Goal: Information Seeking & Learning: Learn about a topic

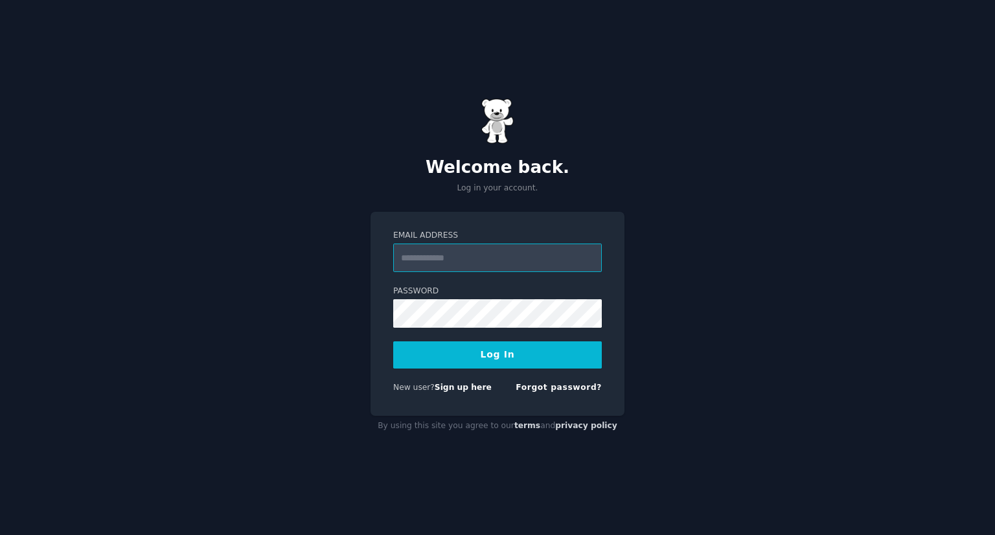
click at [462, 259] on input "Email Address" at bounding box center [497, 258] width 209 height 29
type input "**********"
click at [393, 342] on button "Log In" at bounding box center [497, 355] width 209 height 27
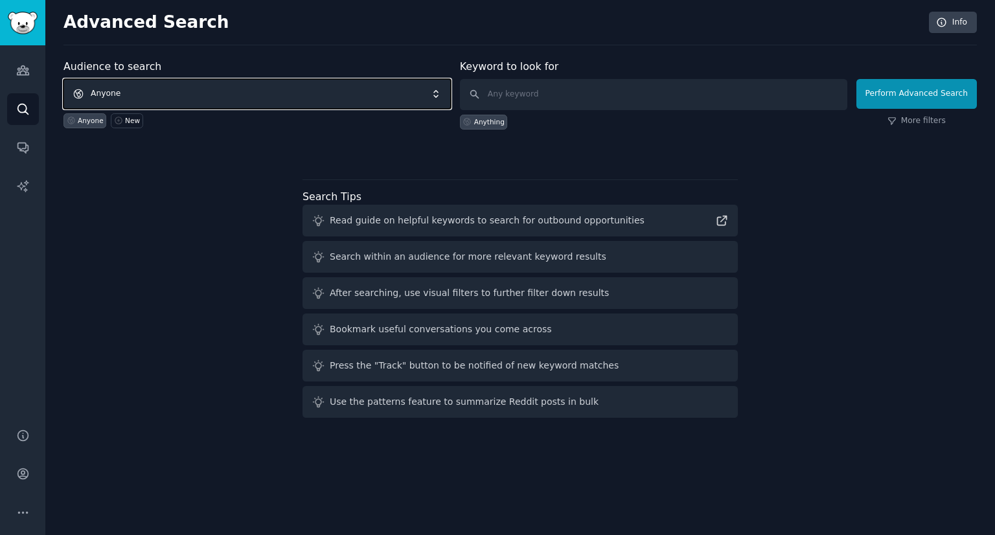
click at [133, 89] on span "Anyone" at bounding box center [258, 94] width 388 height 30
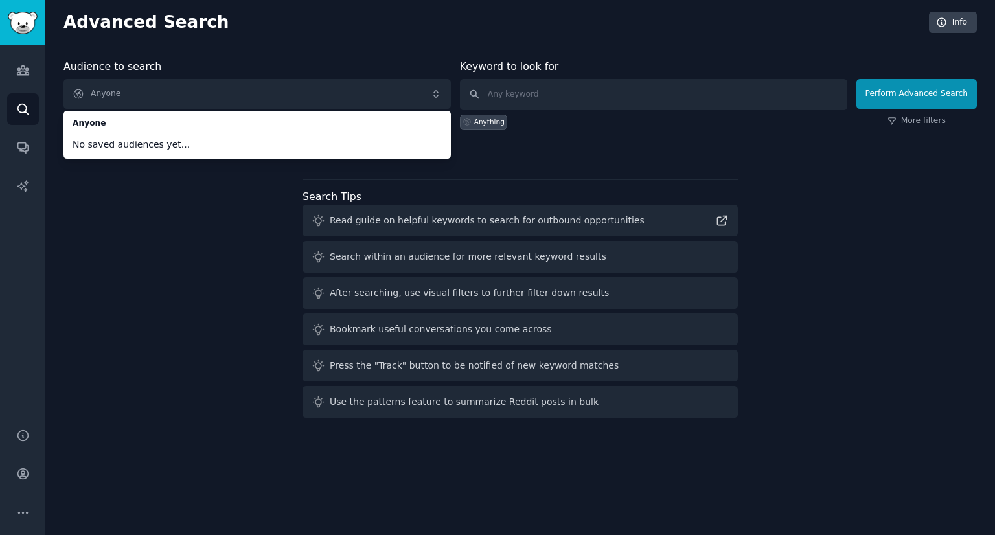
click at [152, 232] on div "Audience to search Anyone Anyone No saved audiences yet... Anyone New Keyword t…" at bounding box center [521, 241] width 914 height 364
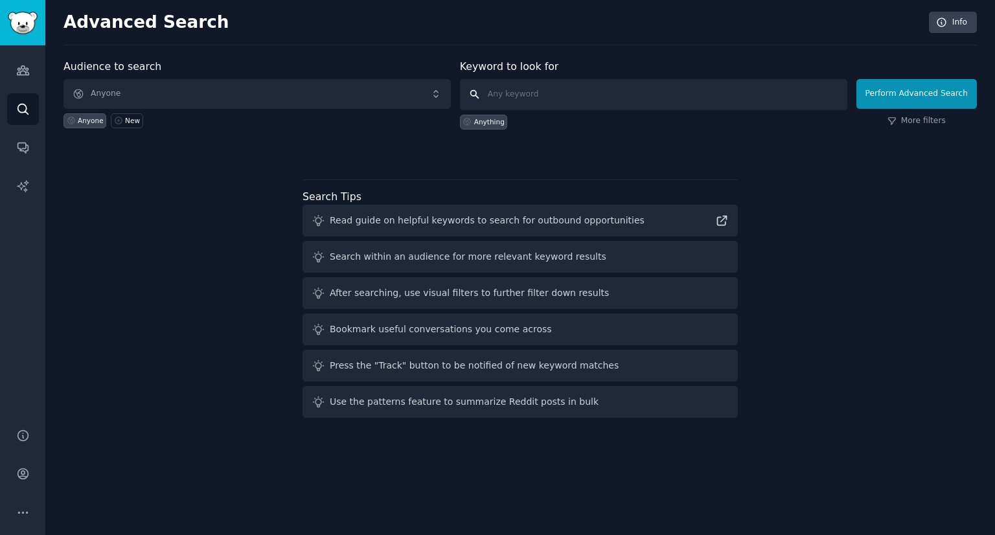
click at [554, 82] on input "text" at bounding box center [654, 94] width 388 height 31
type input "trending"
click button "Perform Advanced Search" at bounding box center [917, 94] width 121 height 30
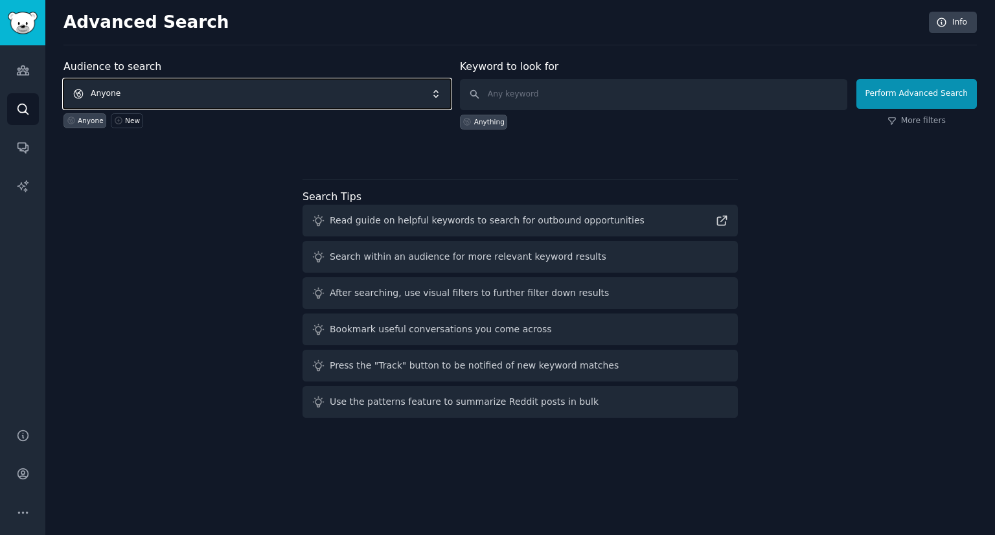
click at [345, 97] on span "Anyone" at bounding box center [258, 94] width 388 height 30
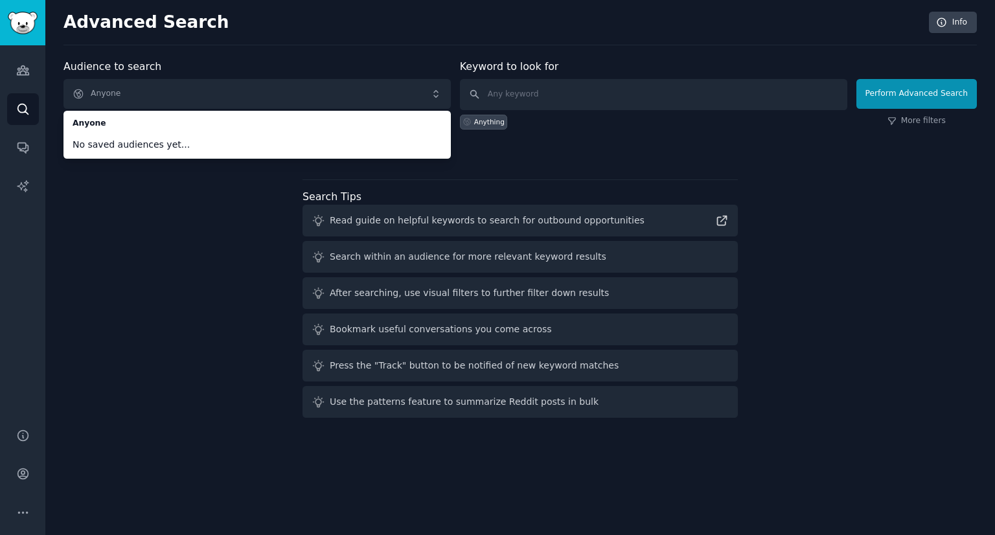
click at [259, 244] on div "Audience to search Anyone Anyone No saved audiences yet... Anyone New Keyword t…" at bounding box center [521, 241] width 914 height 364
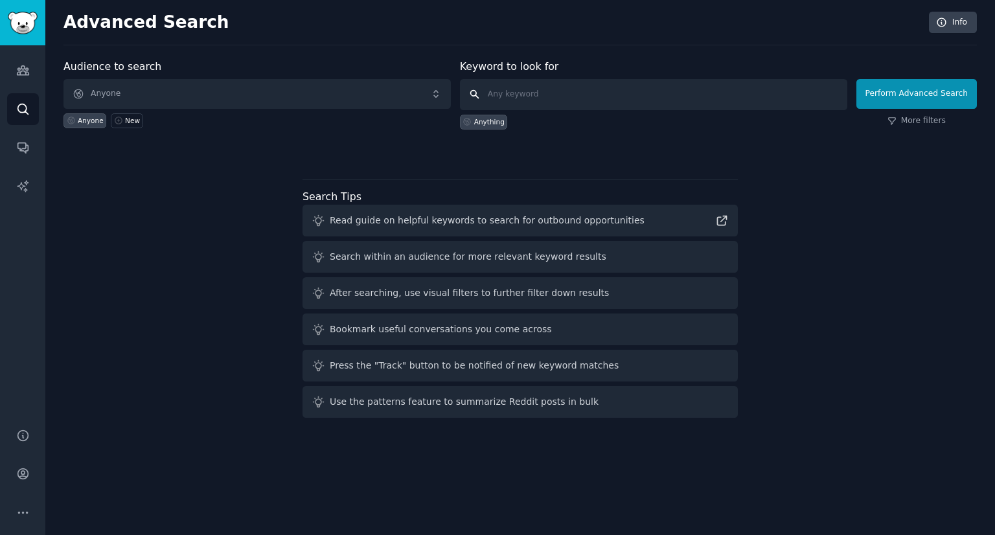
click at [487, 91] on input "text" at bounding box center [654, 94] width 388 height 31
click at [23, 68] on icon "Sidebar" at bounding box center [23, 71] width 14 height 14
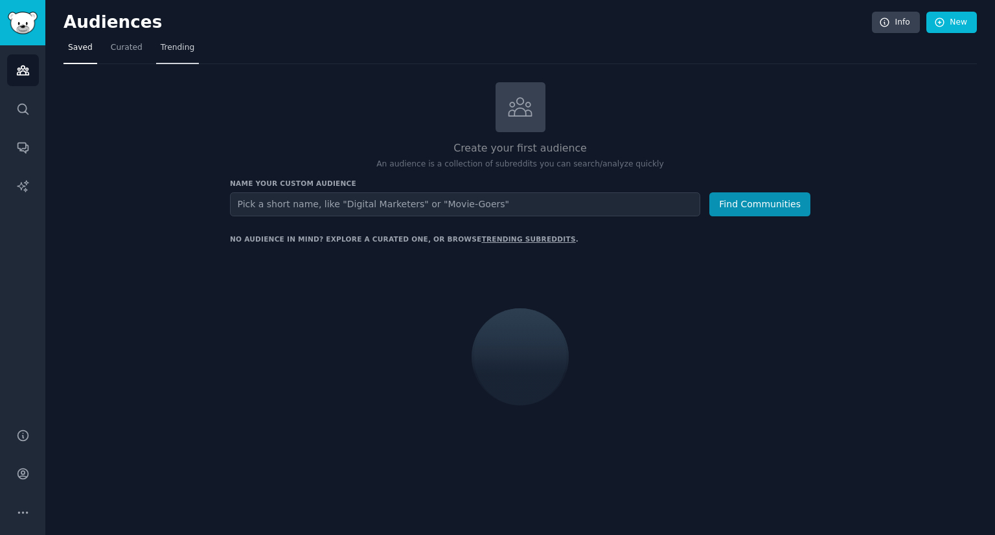
click at [174, 47] on span "Trending" at bounding box center [178, 48] width 34 height 12
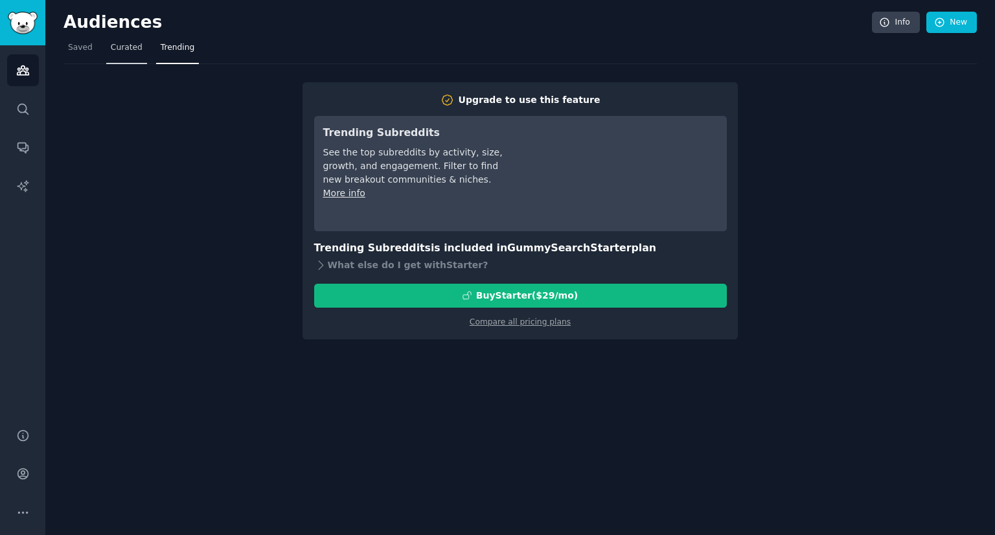
click at [121, 49] on span "Curated" at bounding box center [127, 48] width 32 height 12
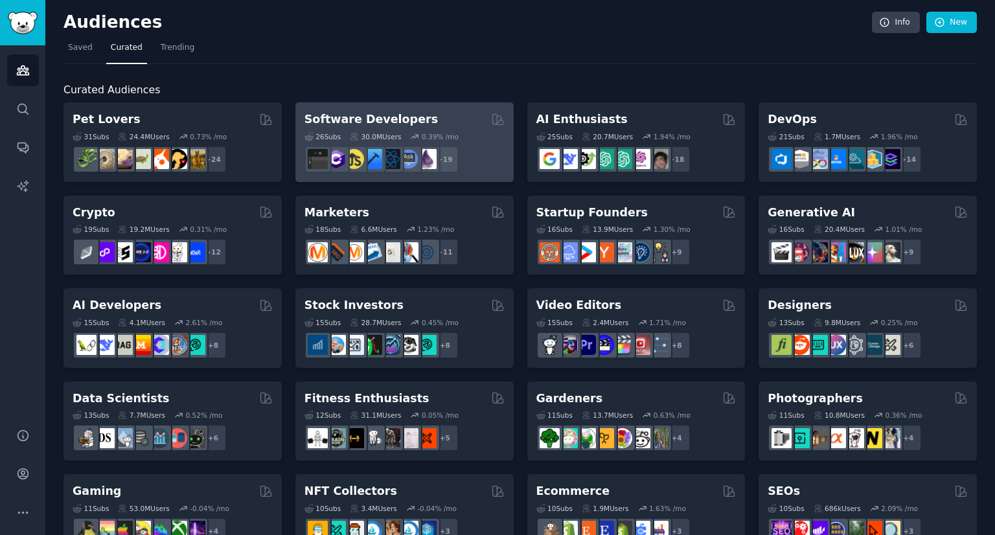
click at [350, 110] on div "Software Developers 26 Sub s 30.0M Users 0.39 % /mo + 19" at bounding box center [404, 142] width 218 height 80
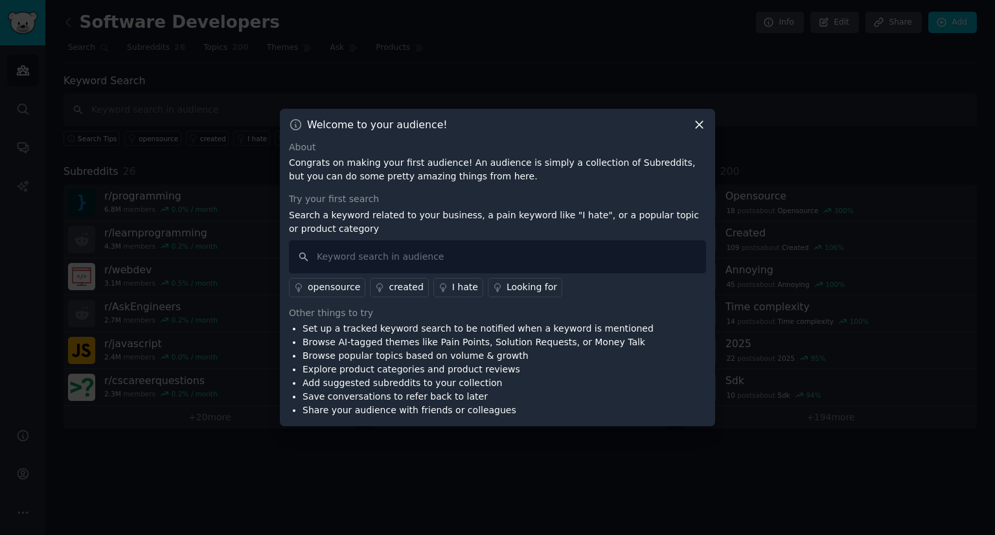
click at [699, 128] on icon at bounding box center [700, 125] width 14 height 14
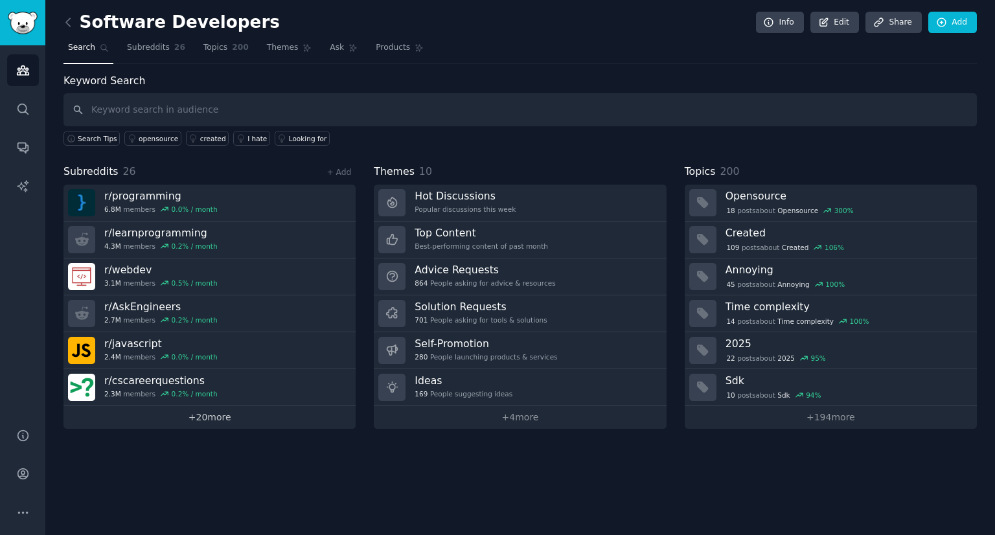
click at [218, 409] on link "+ 20 more" at bounding box center [210, 417] width 292 height 23
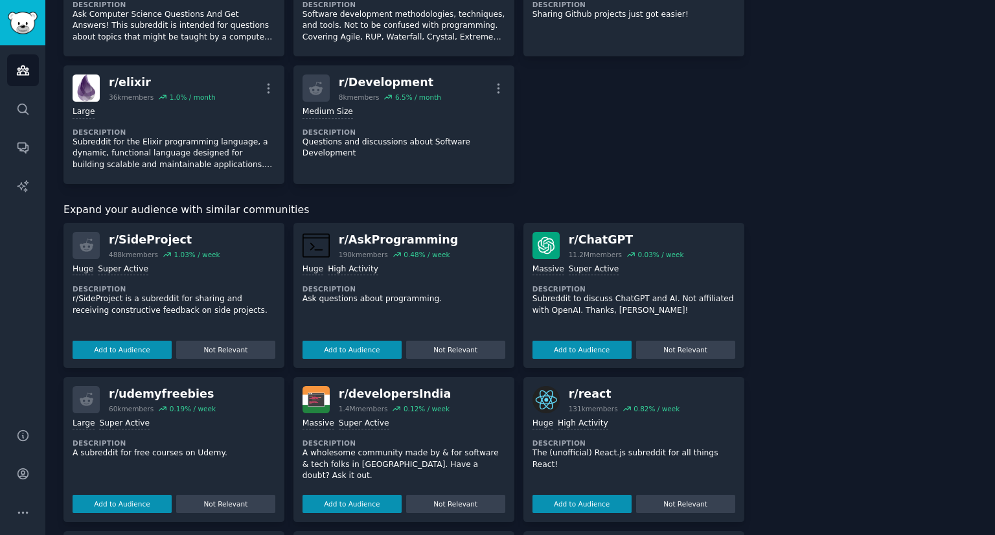
scroll to position [1050, 0]
click at [144, 345] on button "Add to Audience" at bounding box center [122, 349] width 99 height 18
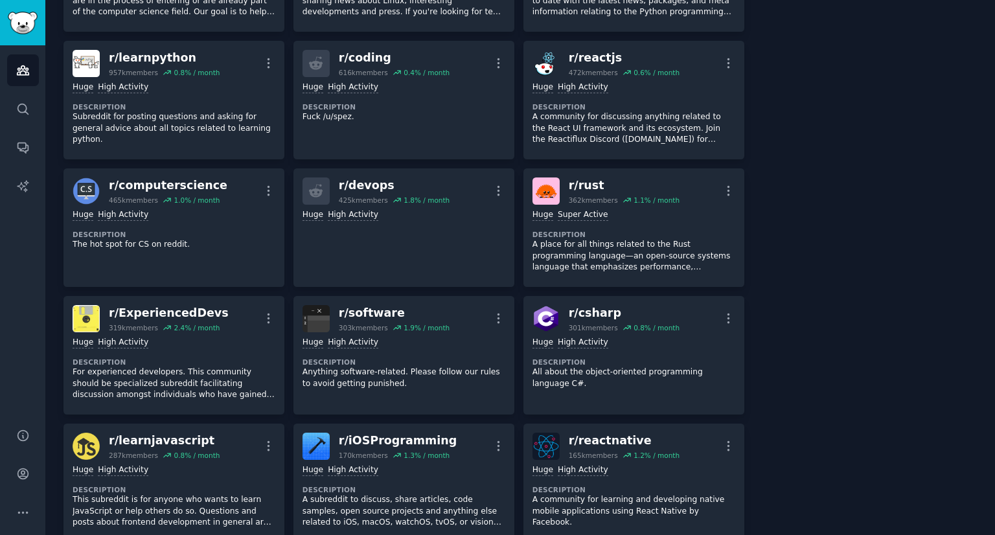
scroll to position [0, 0]
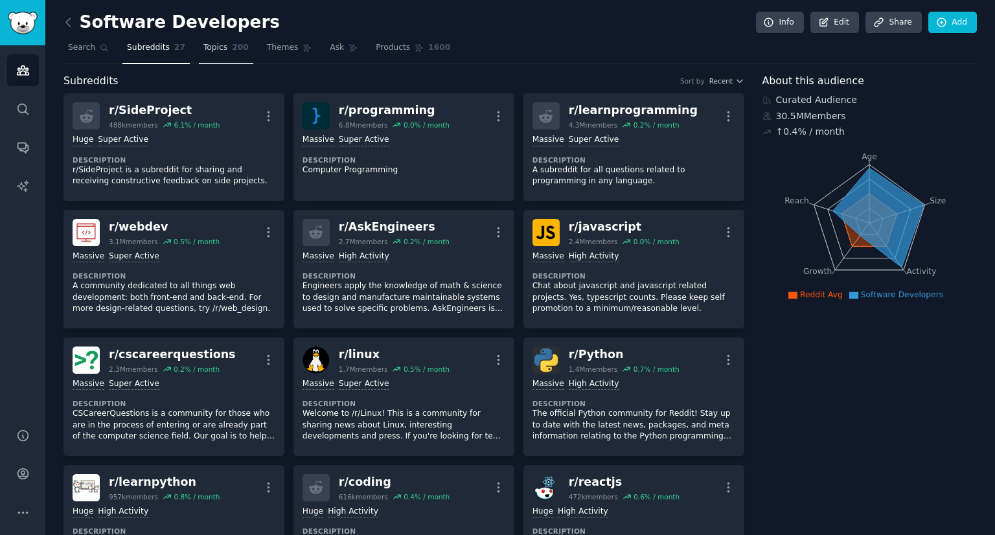
click at [204, 53] on link "Topics 200" at bounding box center [226, 51] width 54 height 27
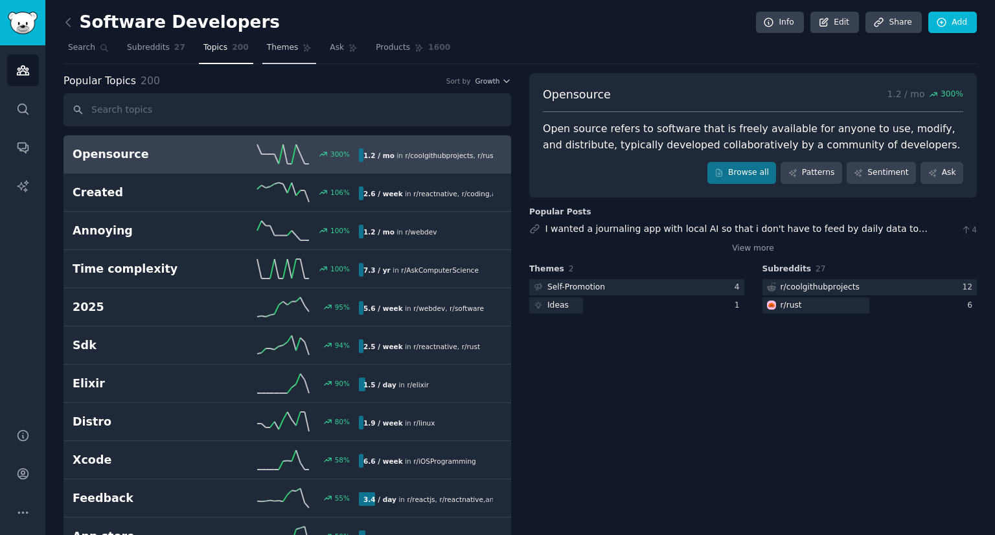
click at [284, 45] on link "Themes" at bounding box center [289, 51] width 54 height 27
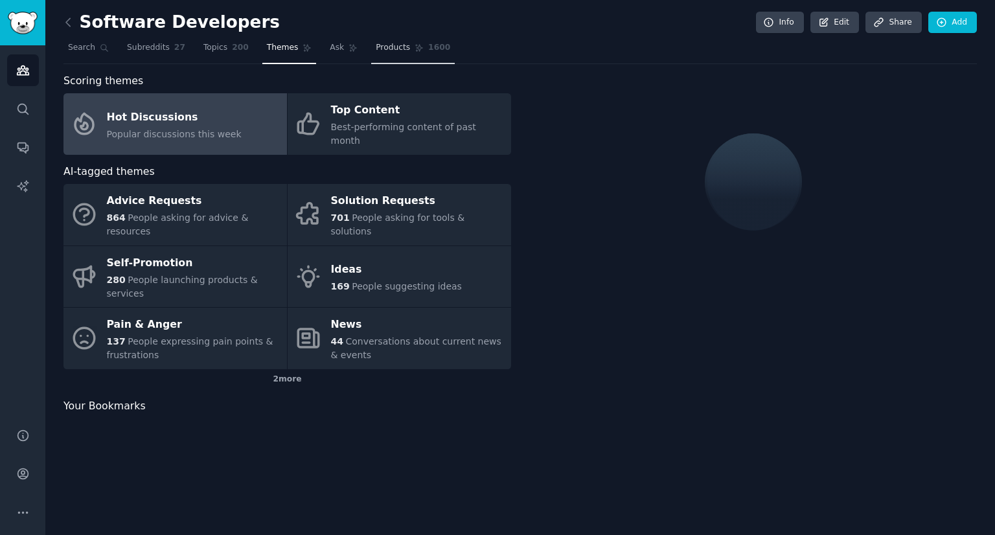
click at [376, 47] on span "Products" at bounding box center [393, 48] width 34 height 12
